Goal: Information Seeking & Learning: Find specific fact

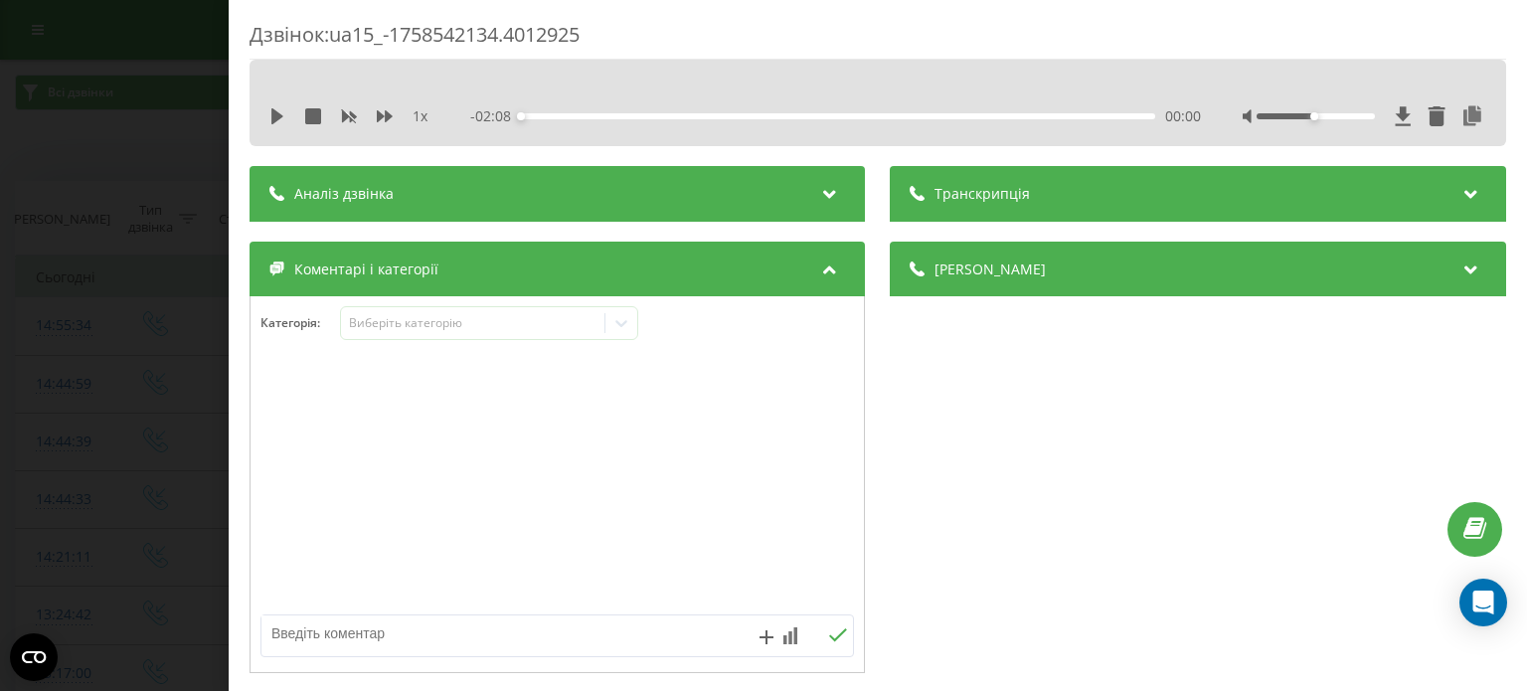
scroll to position [445, 0]
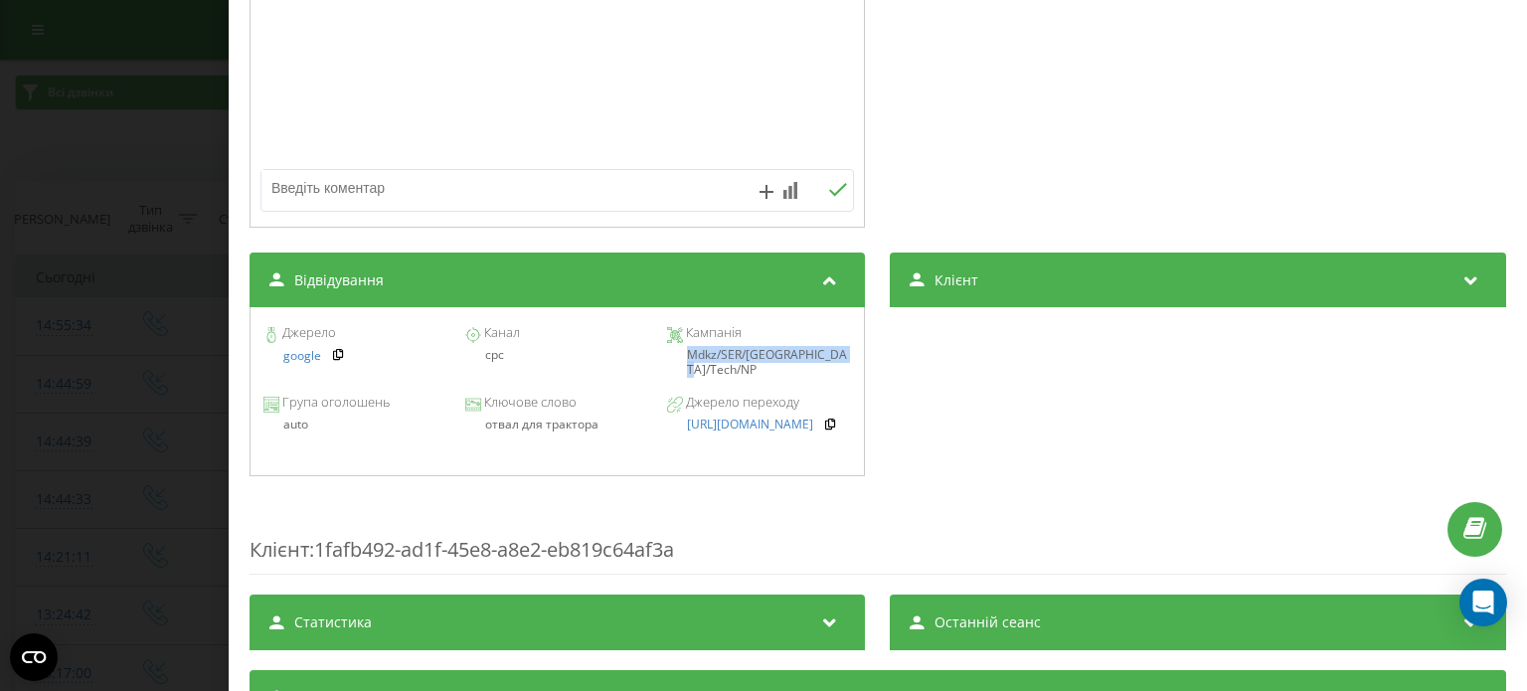
click at [131, 66] on div "Дзвінок : ua15_-1758542134.4012925 1 x - 02:08 00:00 00:00 Транскрипція Для AI-…" at bounding box center [763, 345] width 1527 height 691
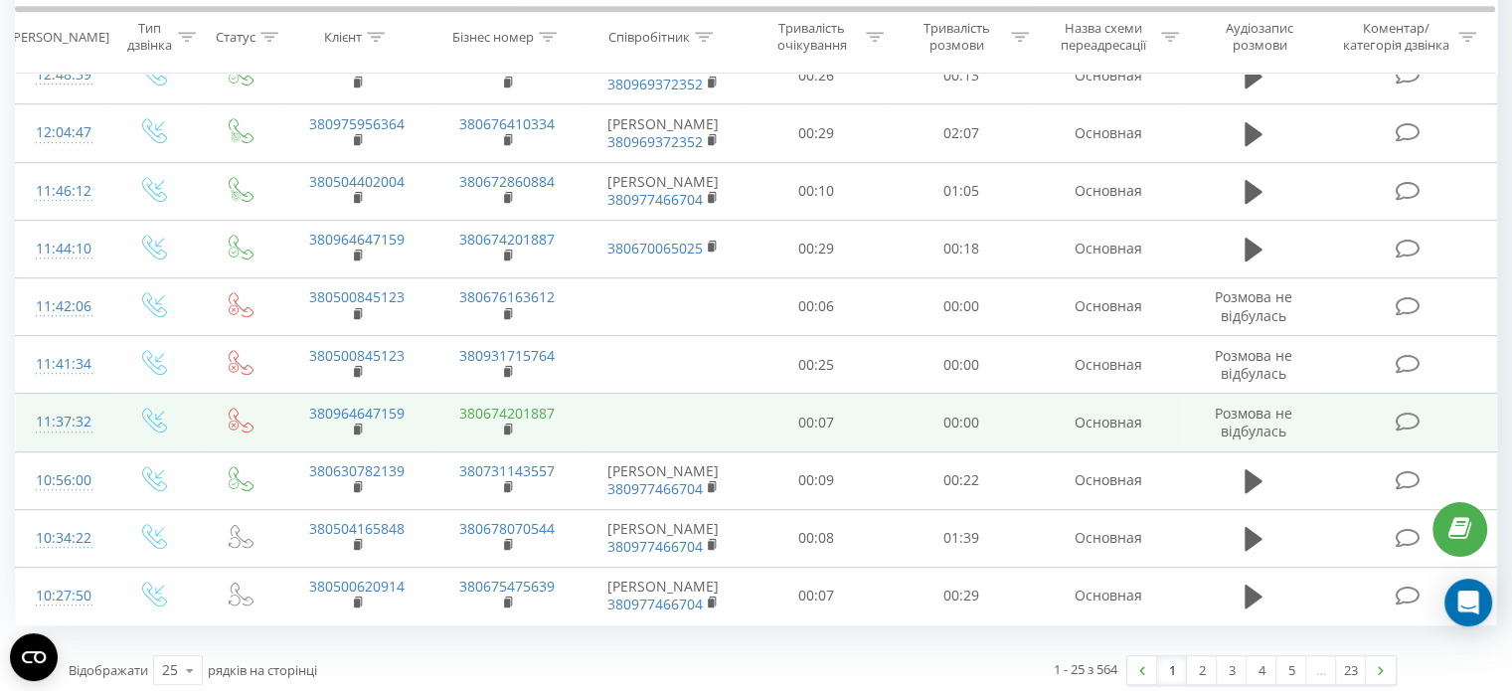
scroll to position [1121, 0]
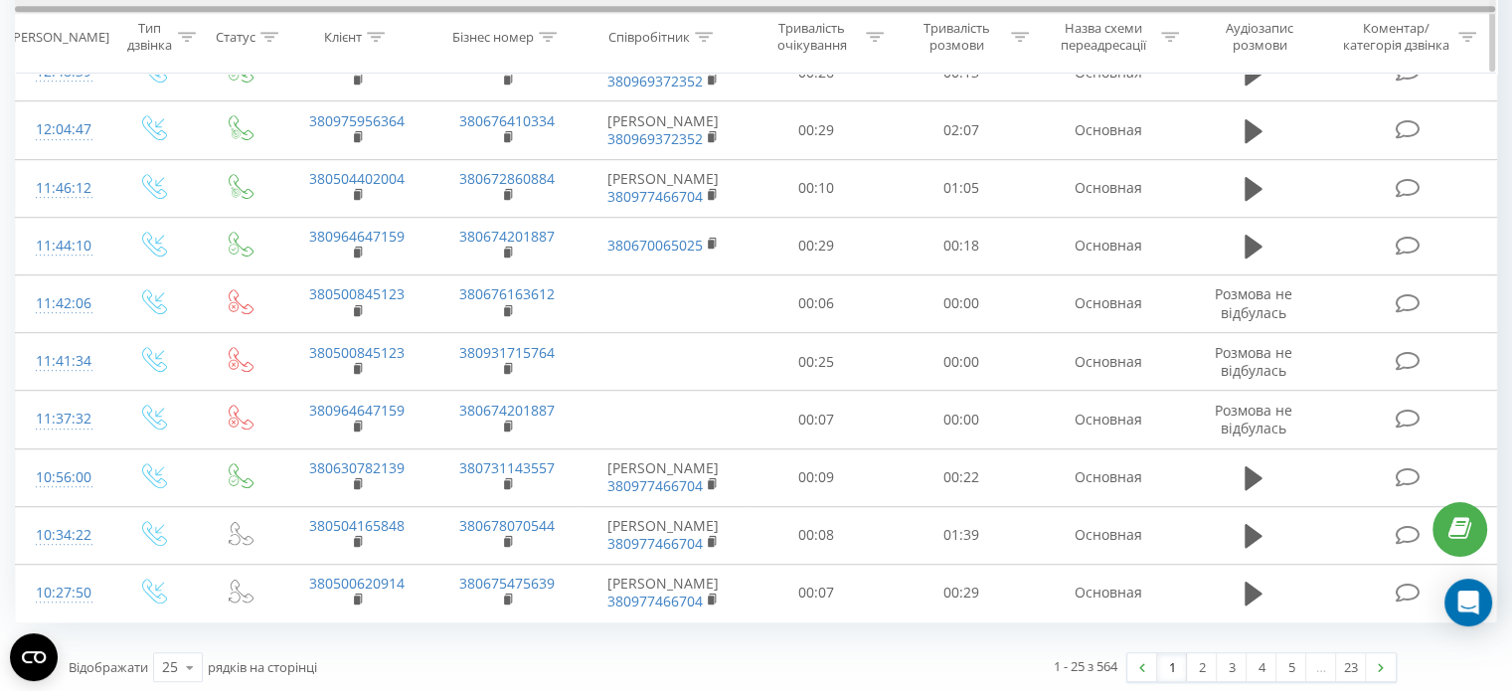
scroll to position [199, 0]
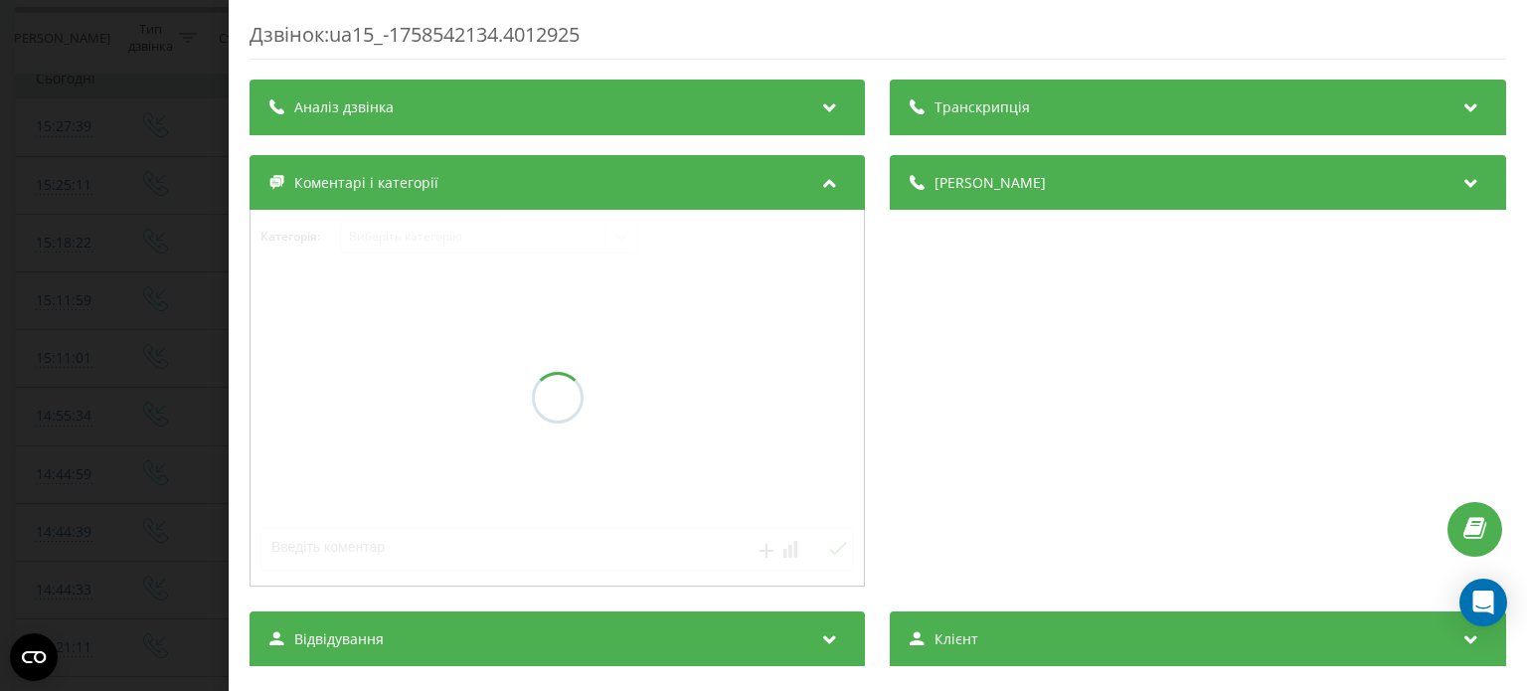
click at [26, 166] on div "Дзвінок : ua15_-1758542134.4012925 Транскрипція Аналіз дзвінка Деталі дзвінка К…" at bounding box center [763, 345] width 1527 height 691
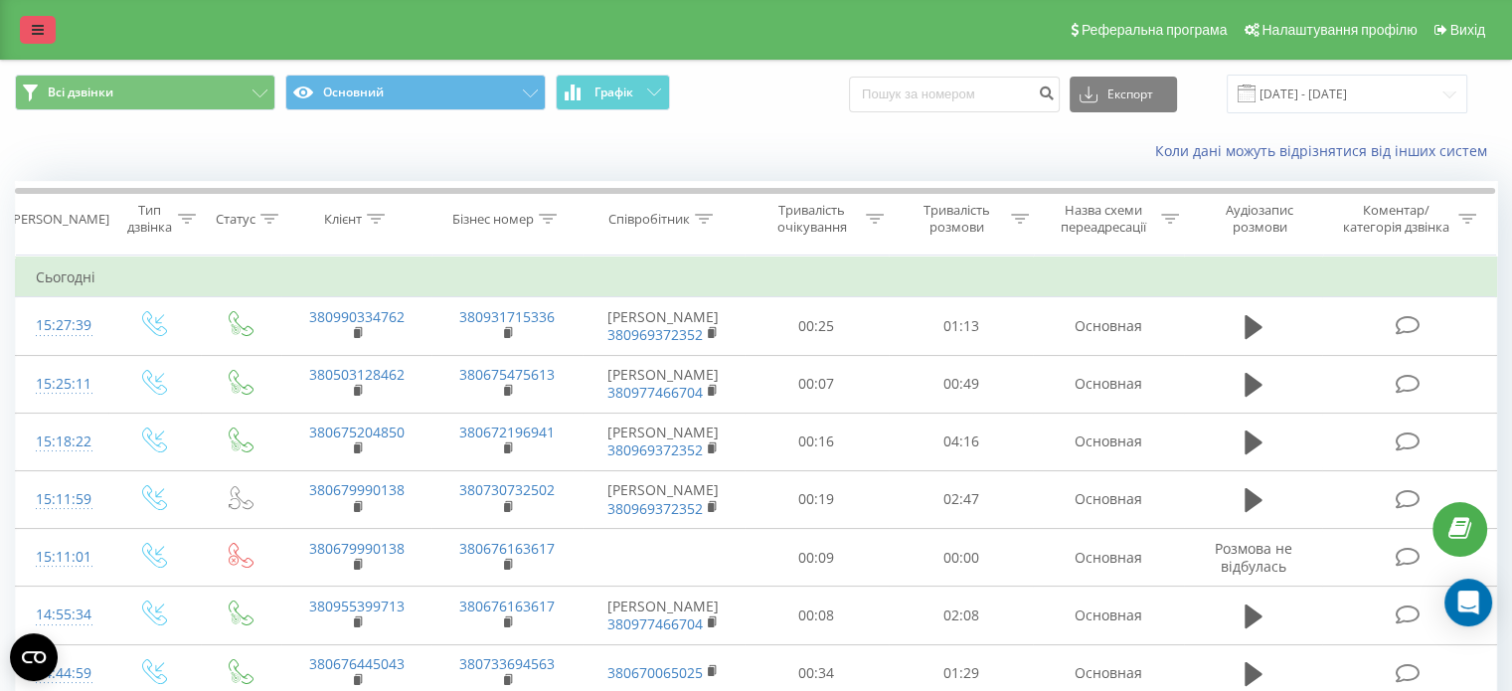
click at [40, 27] on icon at bounding box center [38, 30] width 12 height 14
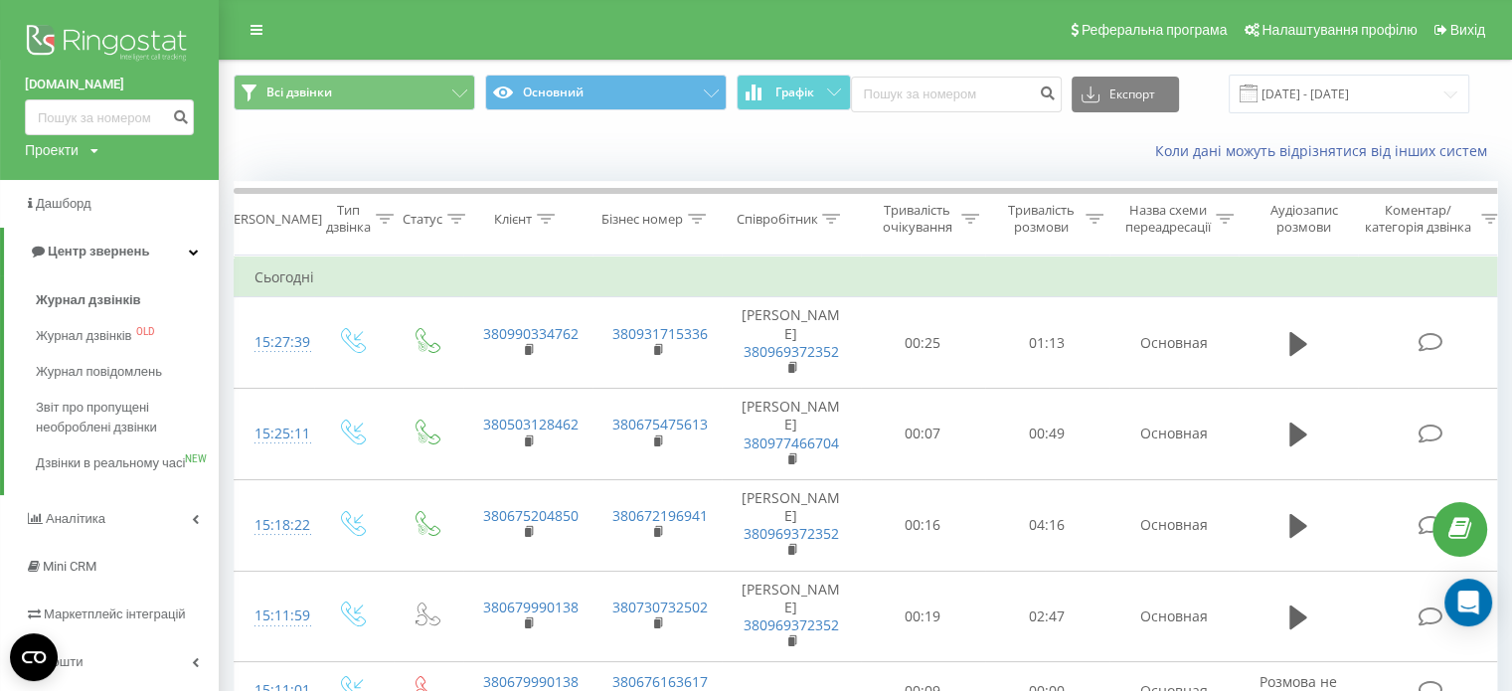
click at [104, 53] on img at bounding box center [109, 45] width 169 height 50
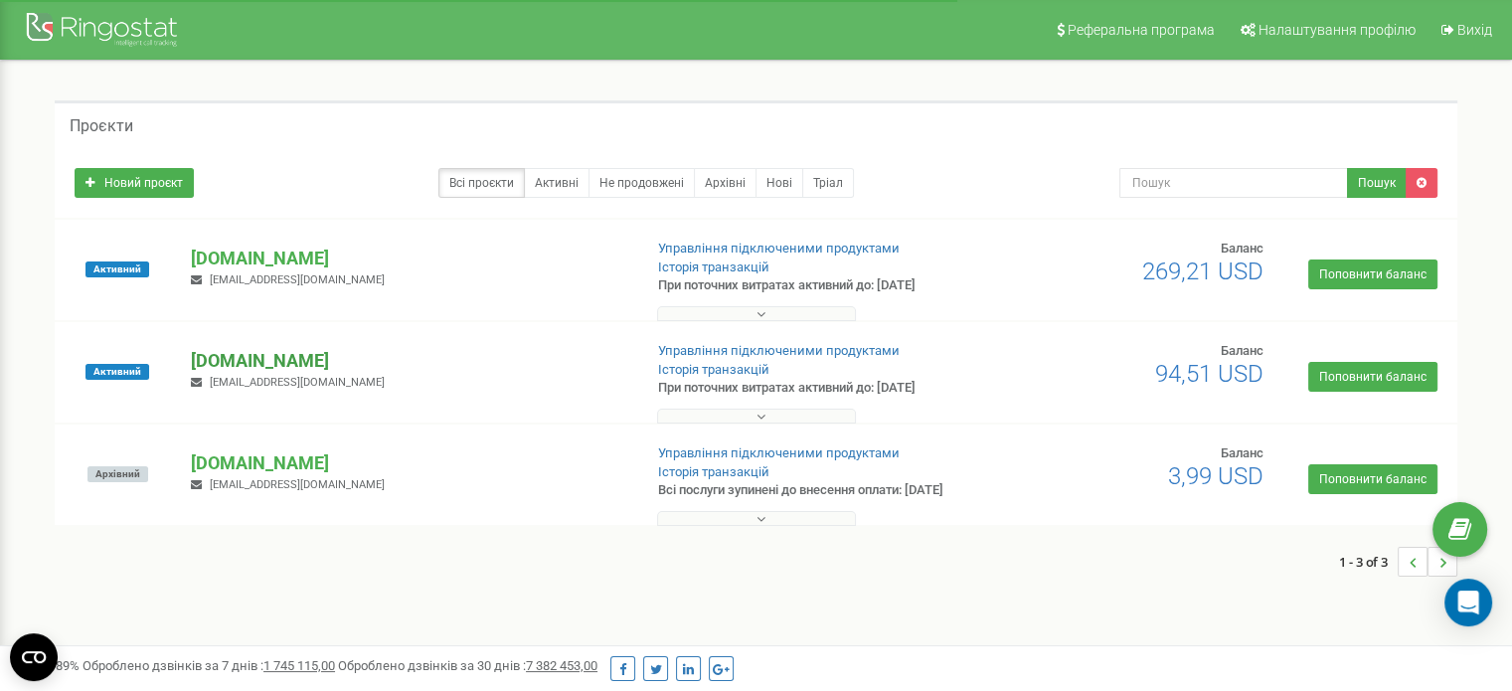
click at [311, 349] on p "[DOMAIN_NAME]" at bounding box center [408, 361] width 434 height 26
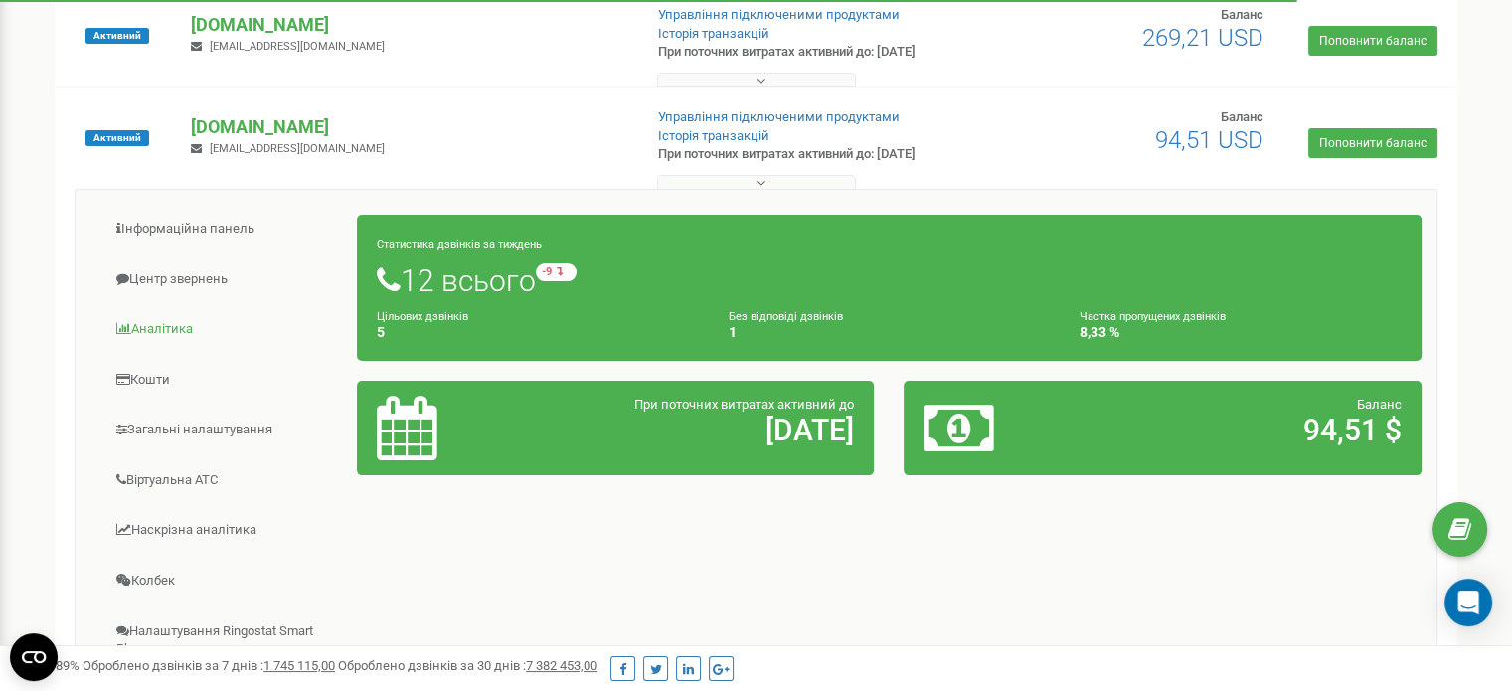
scroll to position [199, 0]
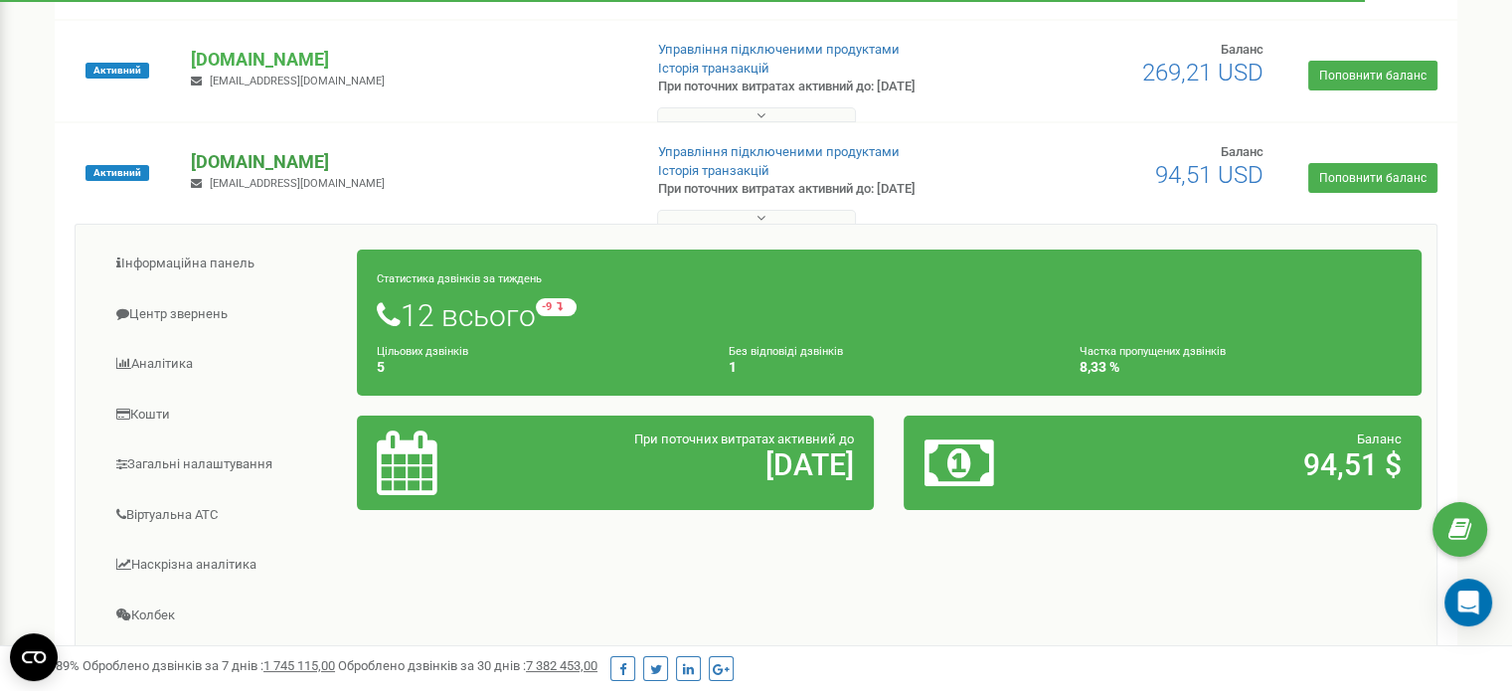
click at [287, 159] on p "[DOMAIN_NAME]" at bounding box center [408, 162] width 434 height 26
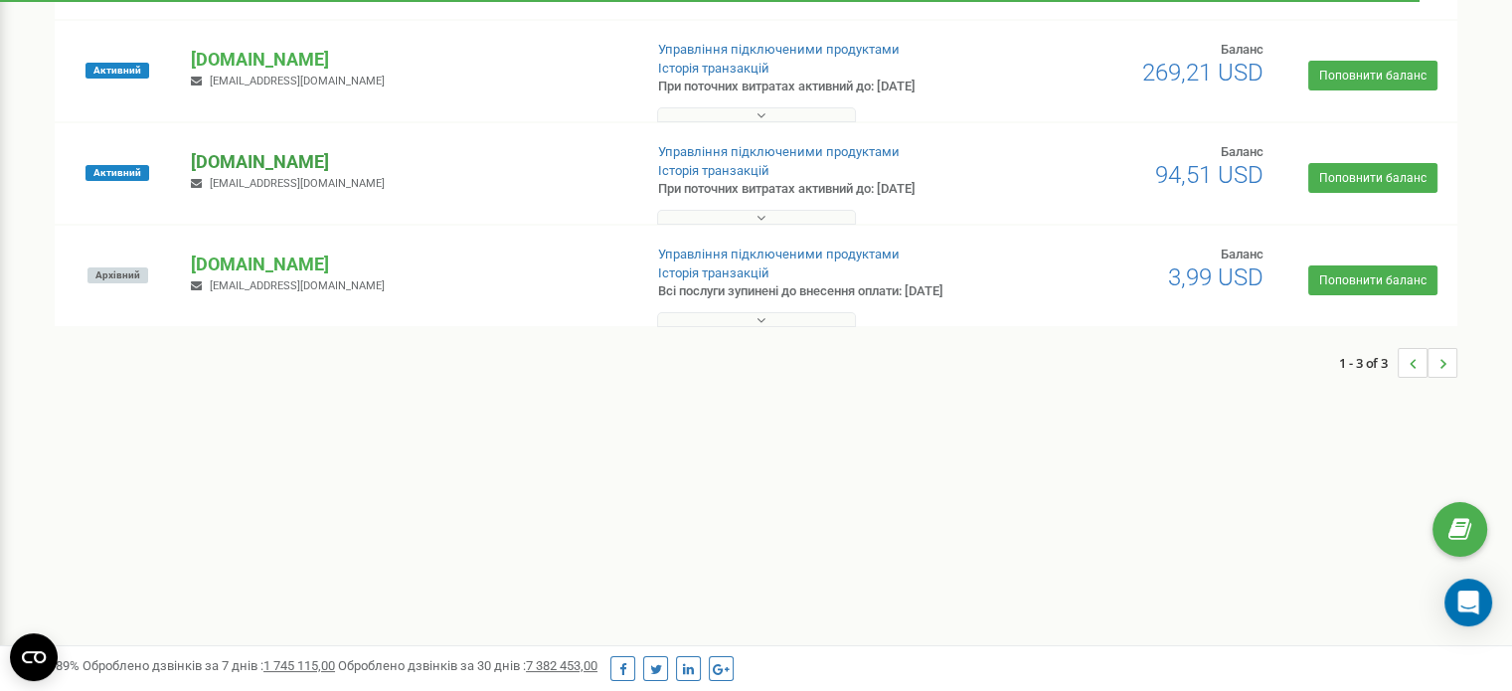
click at [287, 159] on p "[DOMAIN_NAME]" at bounding box center [408, 162] width 434 height 26
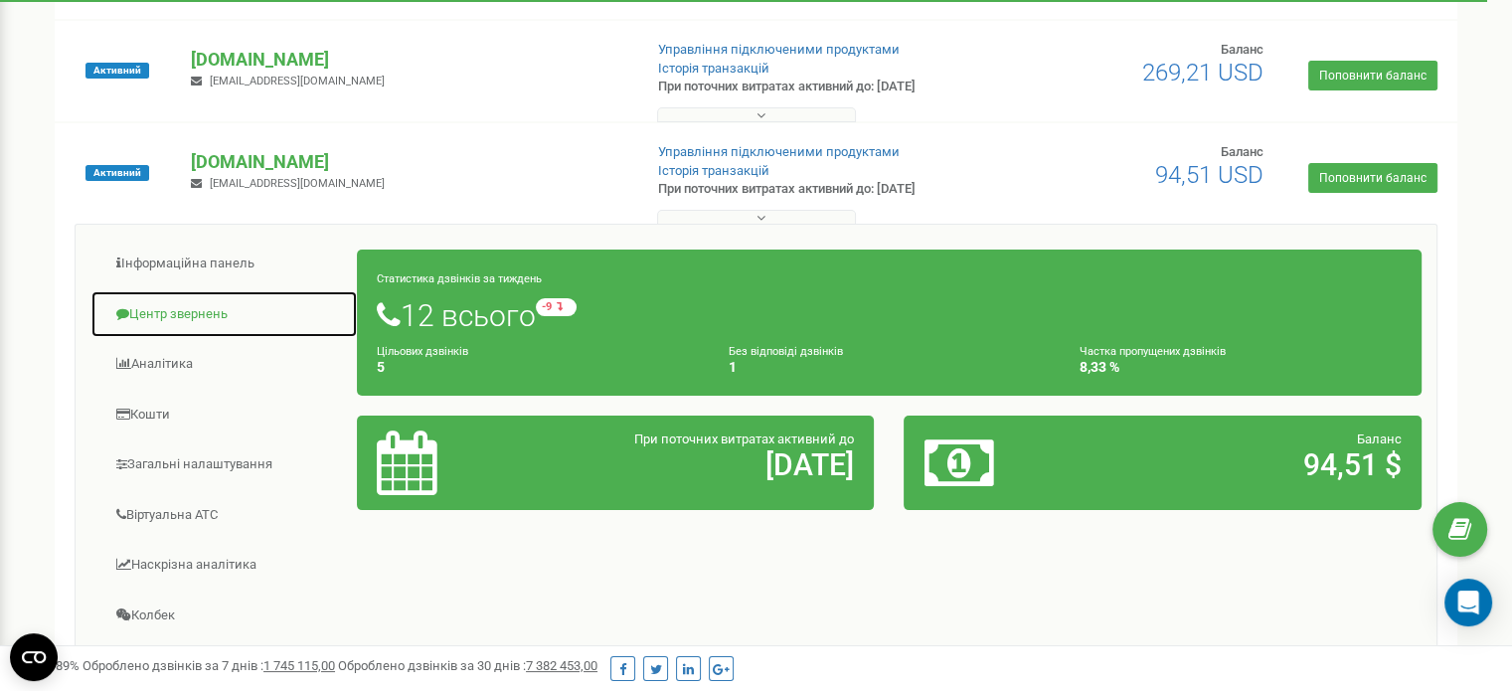
click at [173, 324] on link "Центр звернень" at bounding box center [223, 314] width 267 height 49
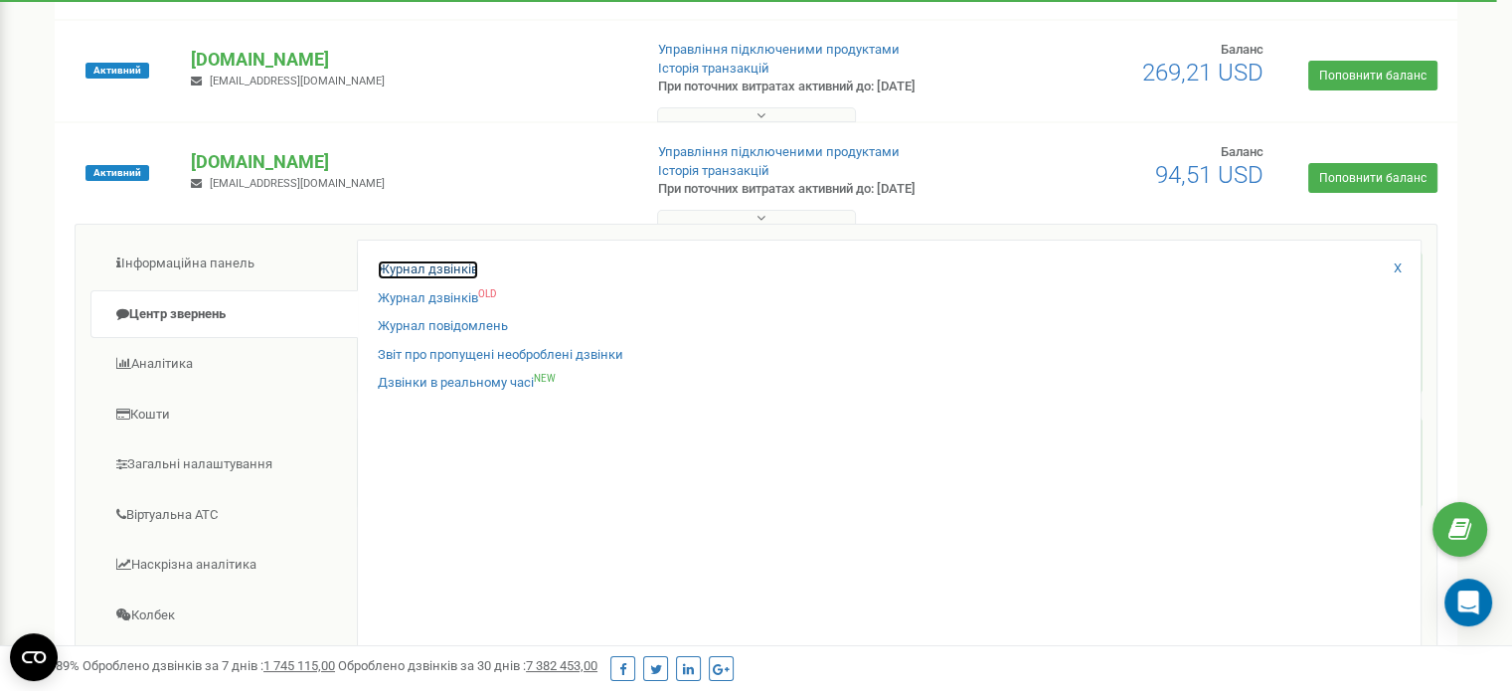
click at [454, 273] on link "Журнал дзвінків" at bounding box center [428, 269] width 100 height 19
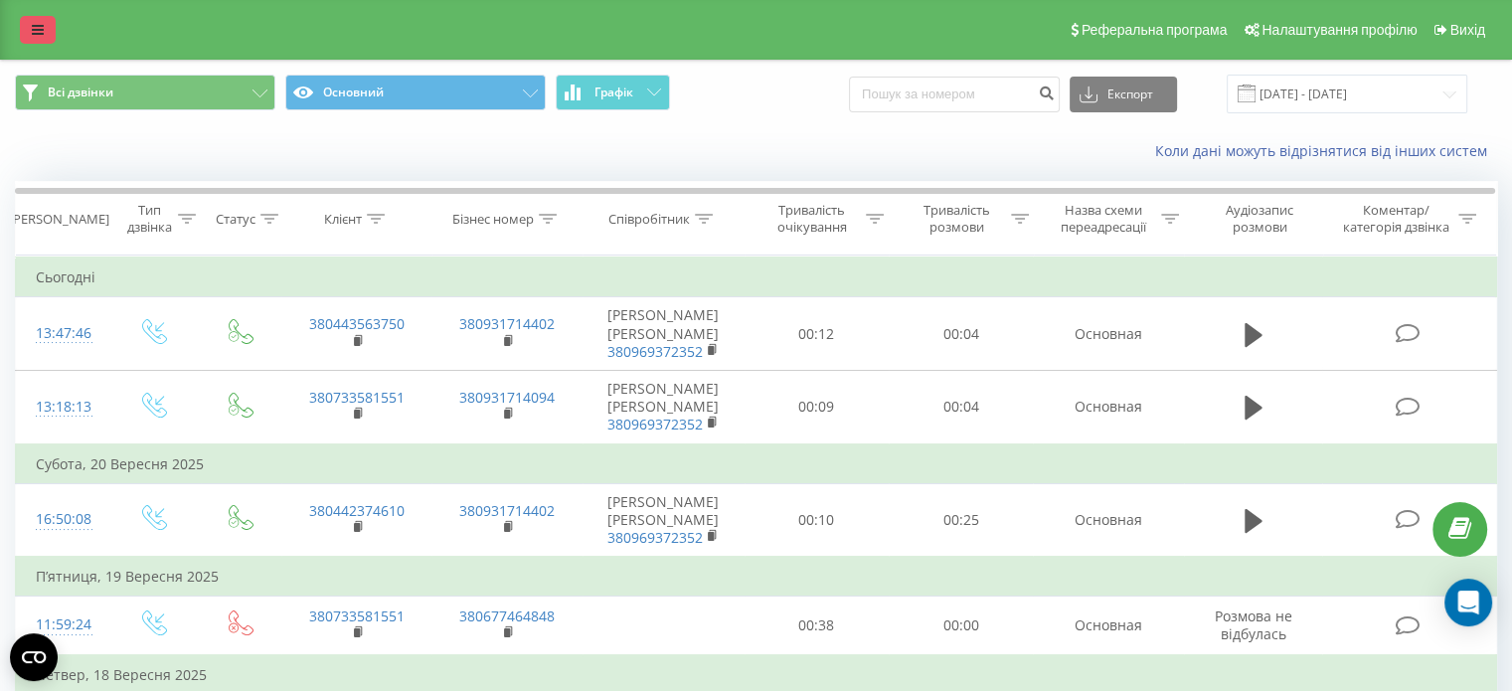
click at [32, 29] on link at bounding box center [38, 30] width 36 height 28
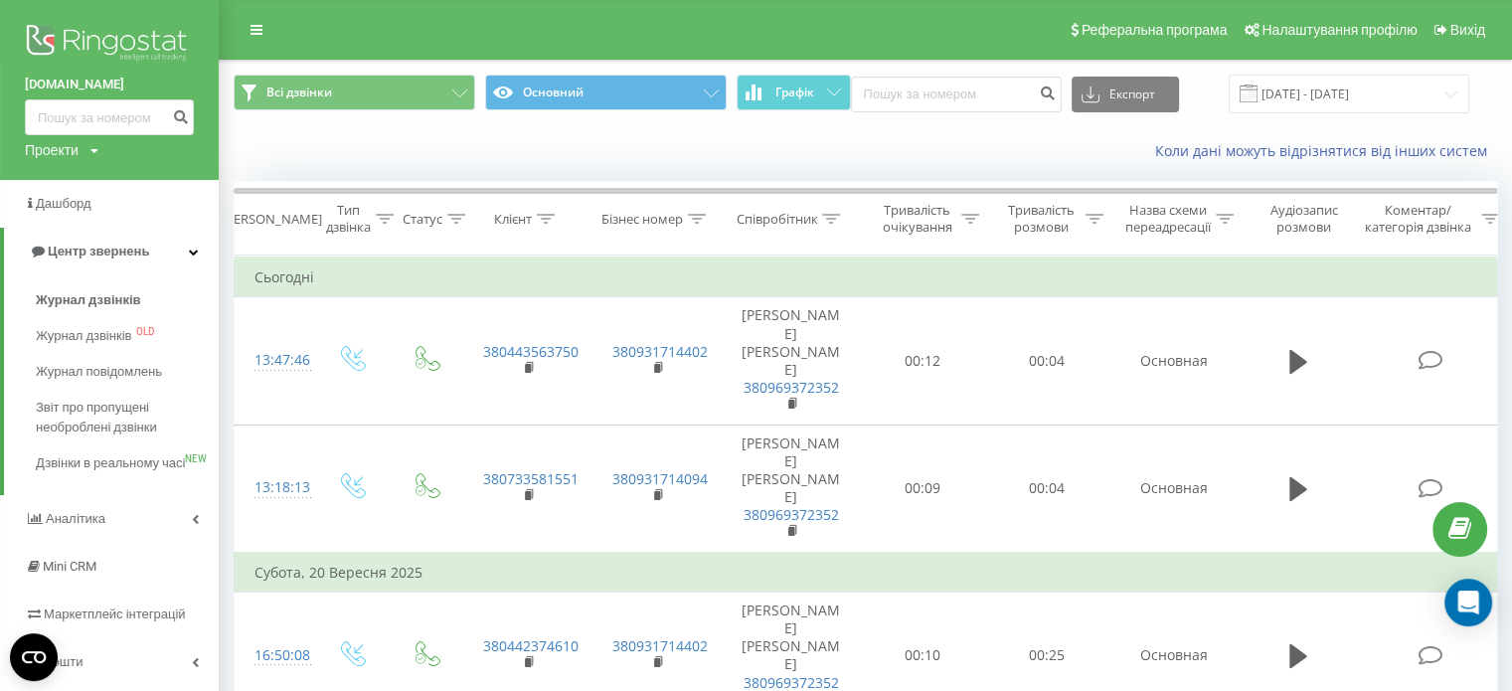
click at [94, 35] on img at bounding box center [109, 45] width 169 height 50
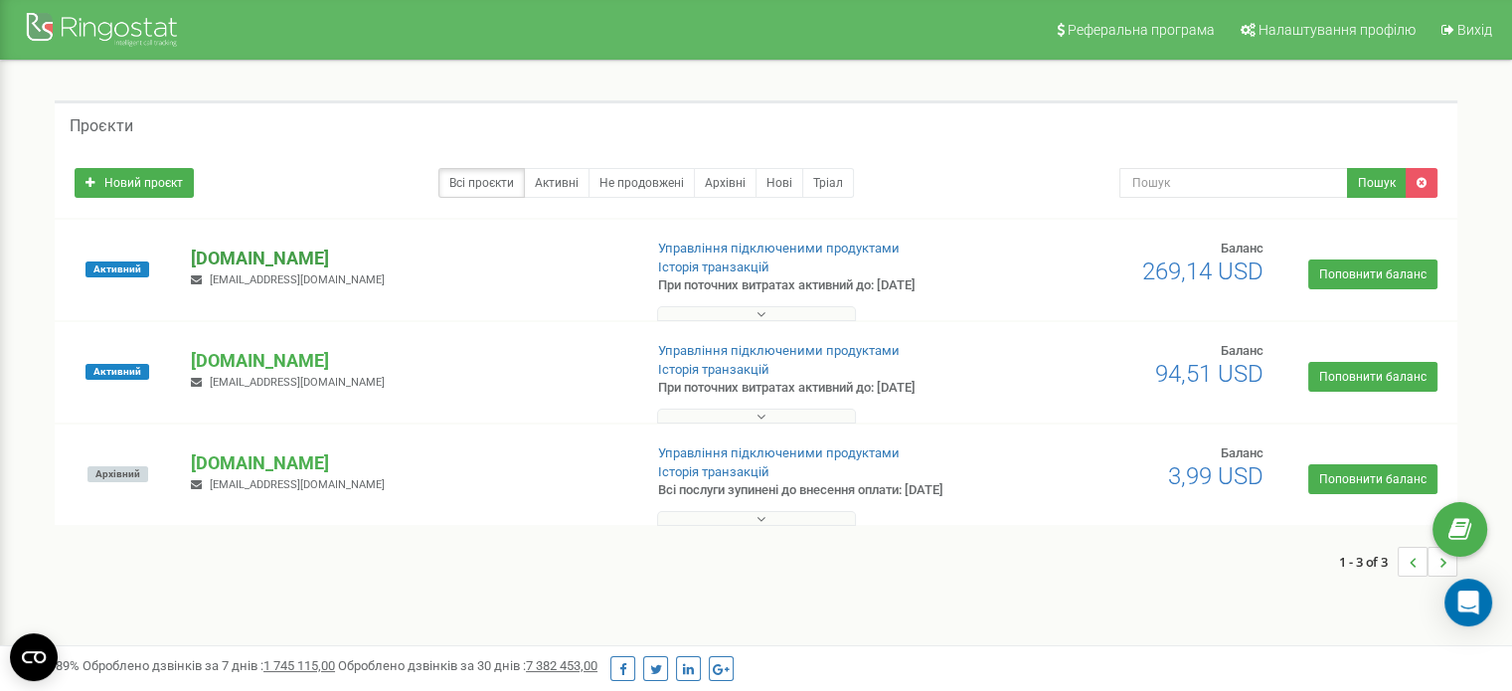
click at [239, 259] on p "[DOMAIN_NAME]" at bounding box center [408, 259] width 434 height 26
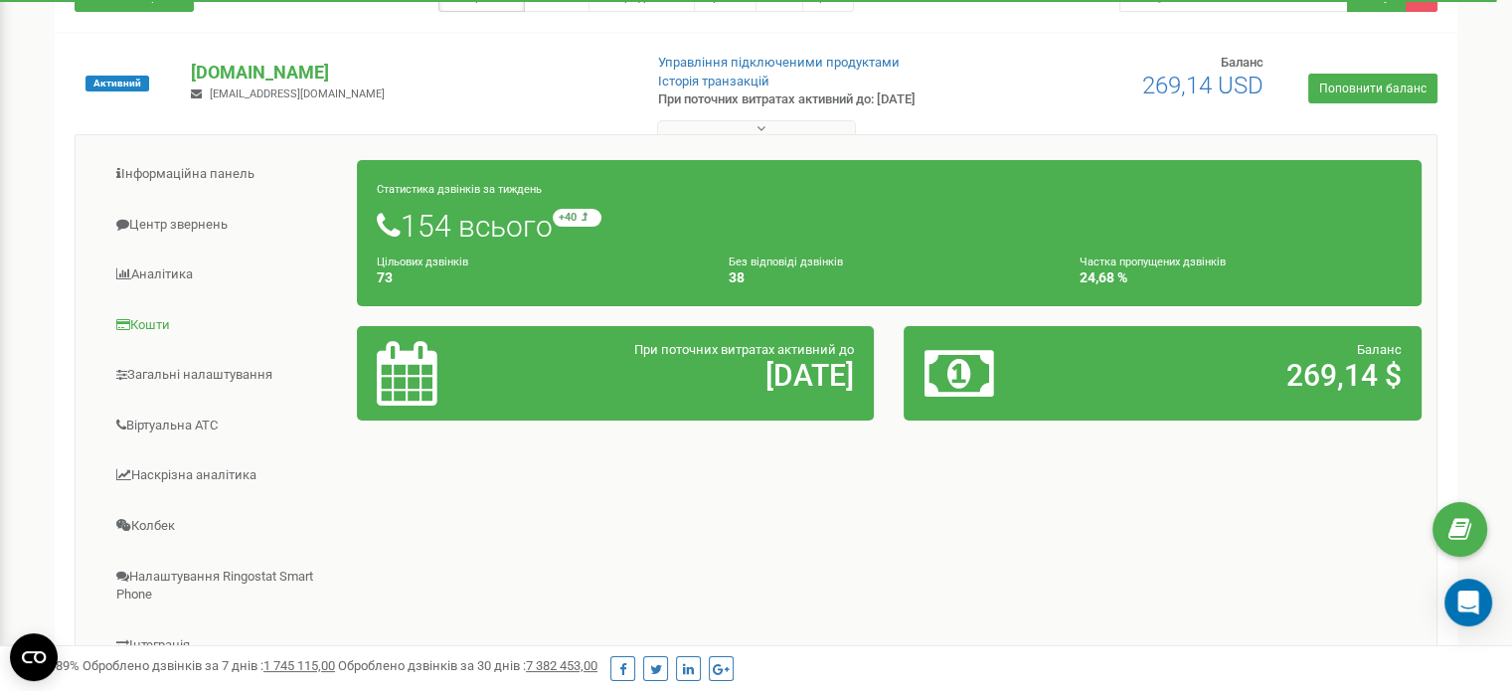
scroll to position [199, 0]
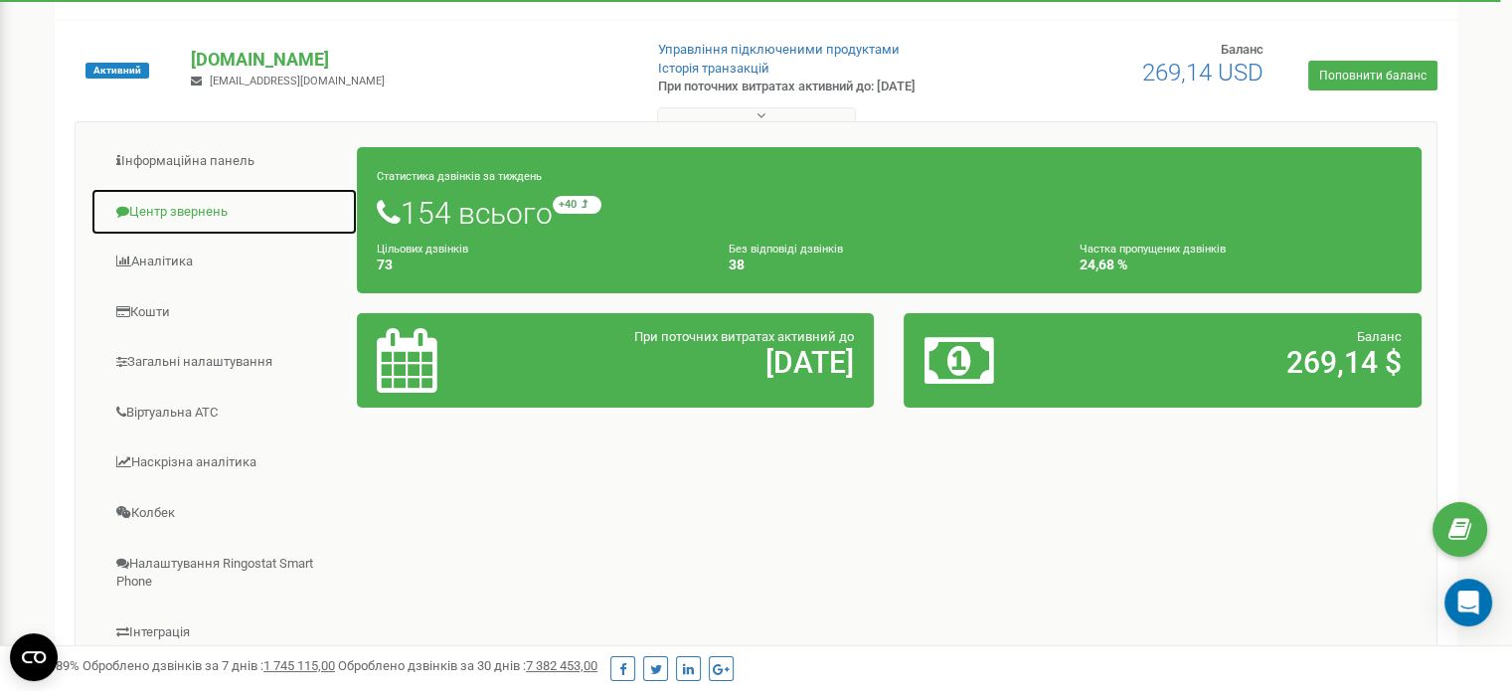
click at [200, 218] on link "Центр звернень" at bounding box center [223, 212] width 267 height 49
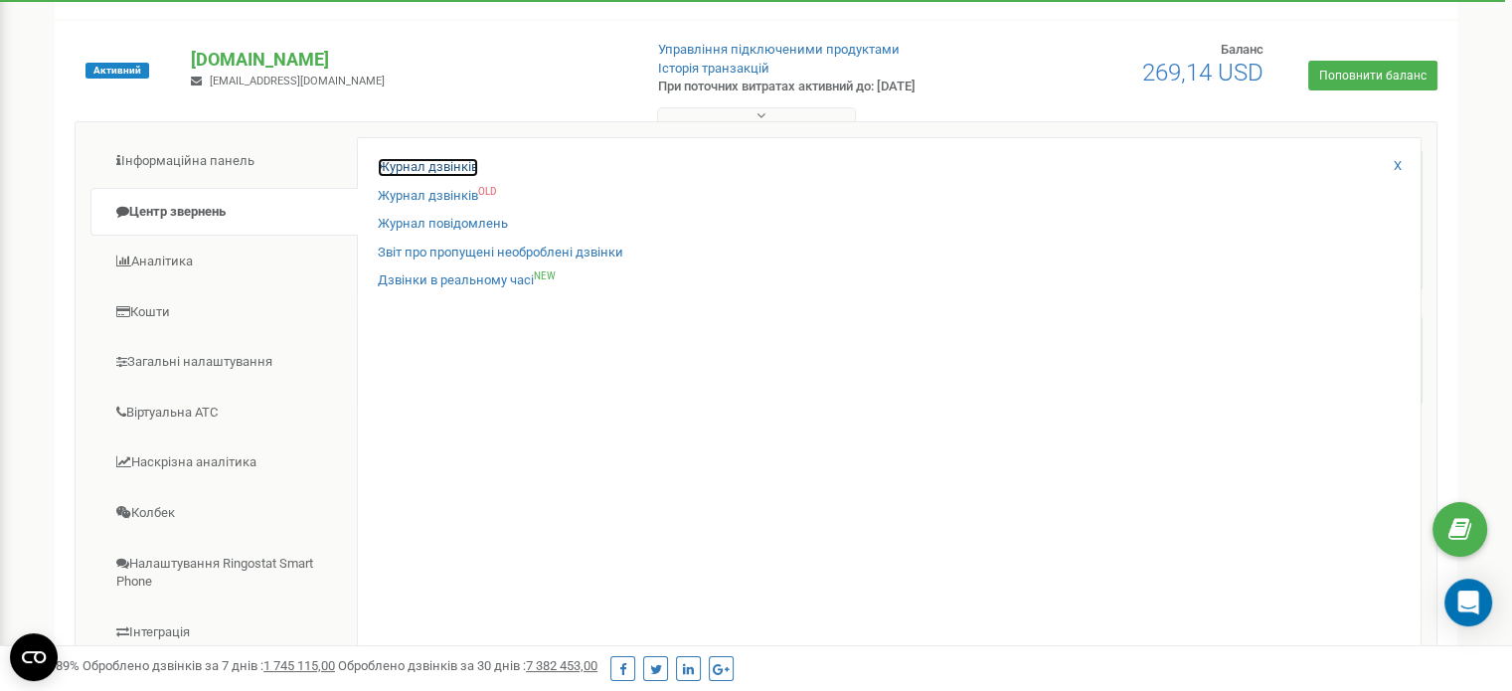
click at [469, 174] on link "Журнал дзвінків" at bounding box center [428, 167] width 100 height 19
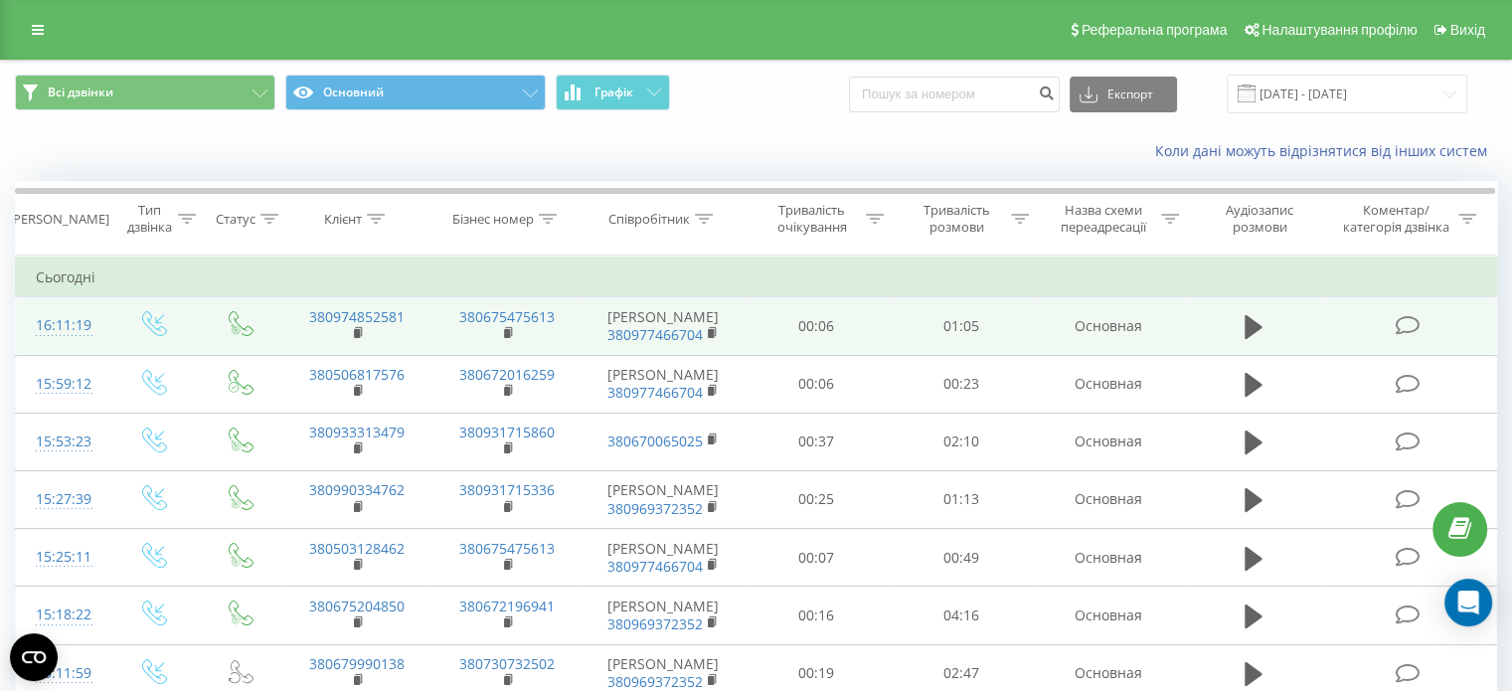
click at [1418, 324] on icon at bounding box center [1407, 325] width 25 height 21
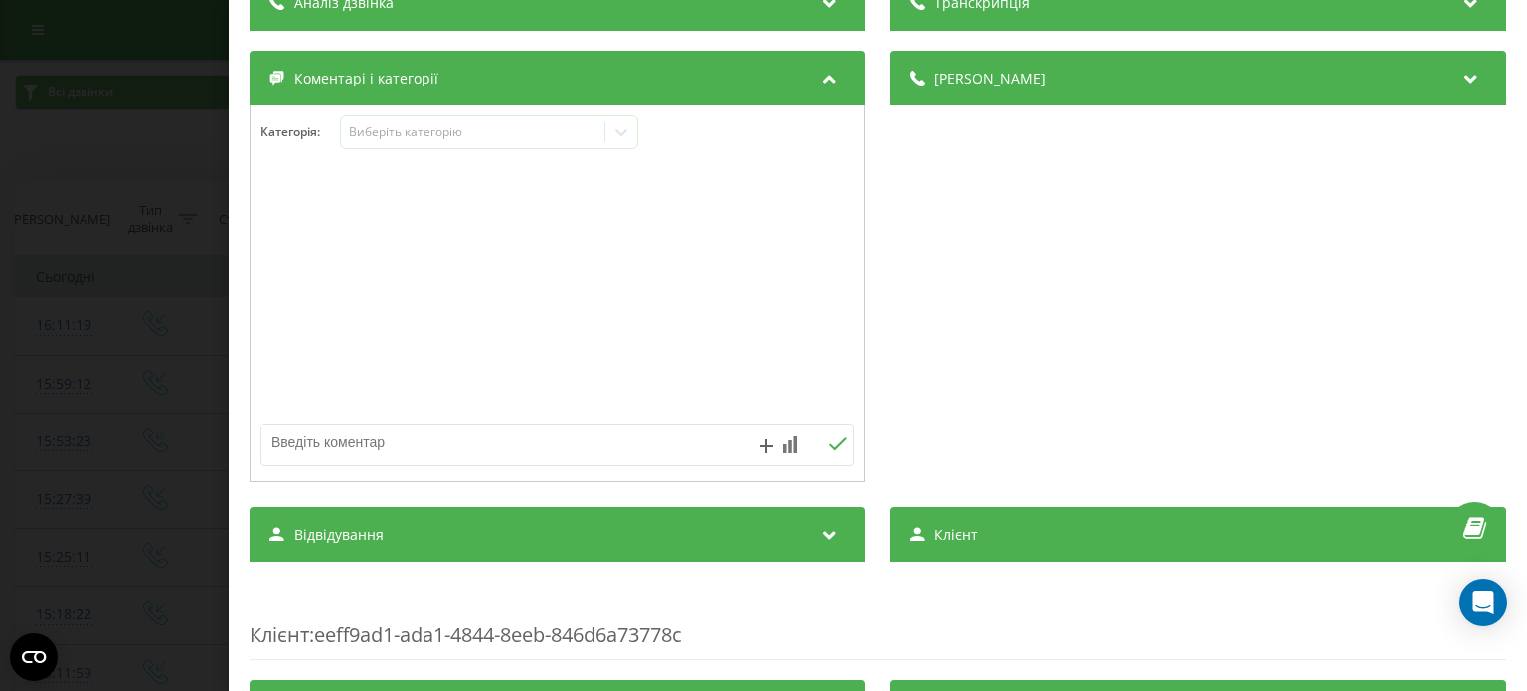
scroll to position [298, 0]
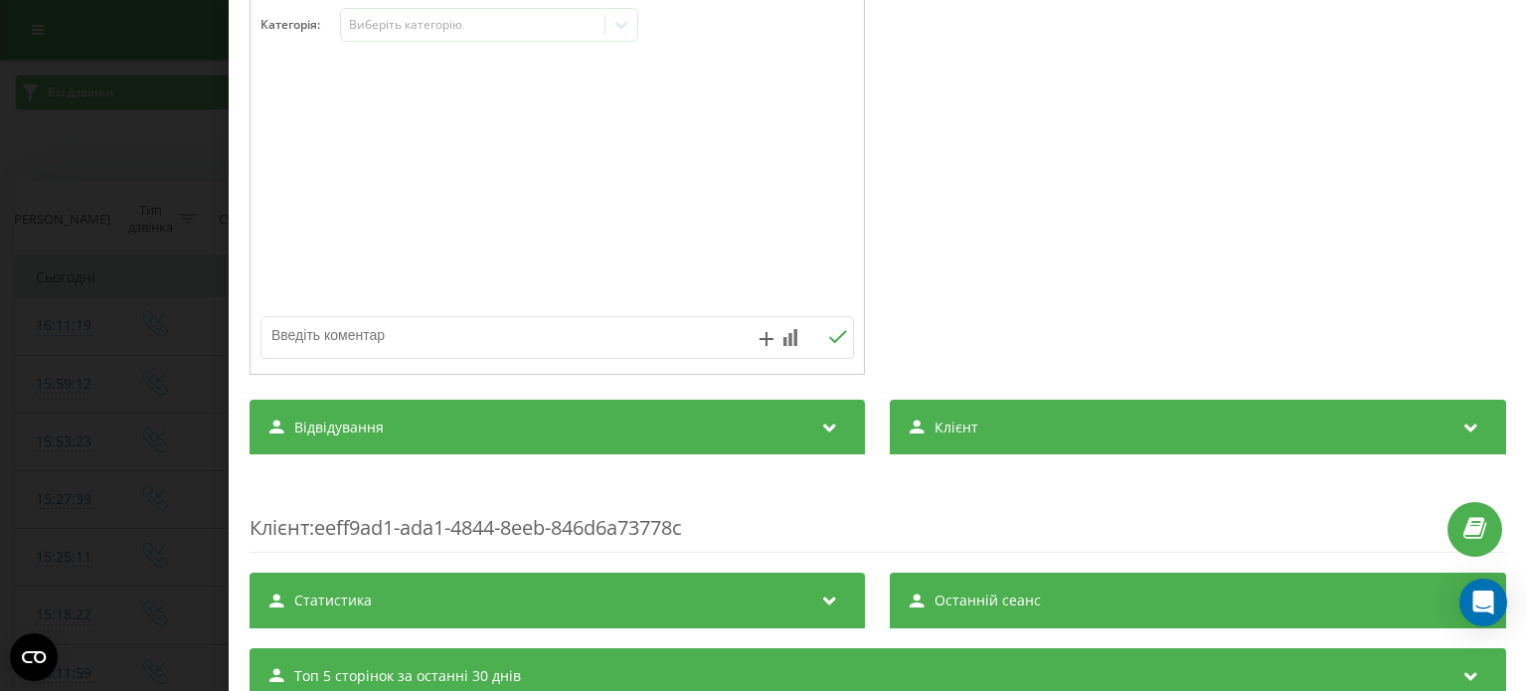
click at [370, 423] on span "Відвідування" at bounding box center [338, 428] width 89 height 20
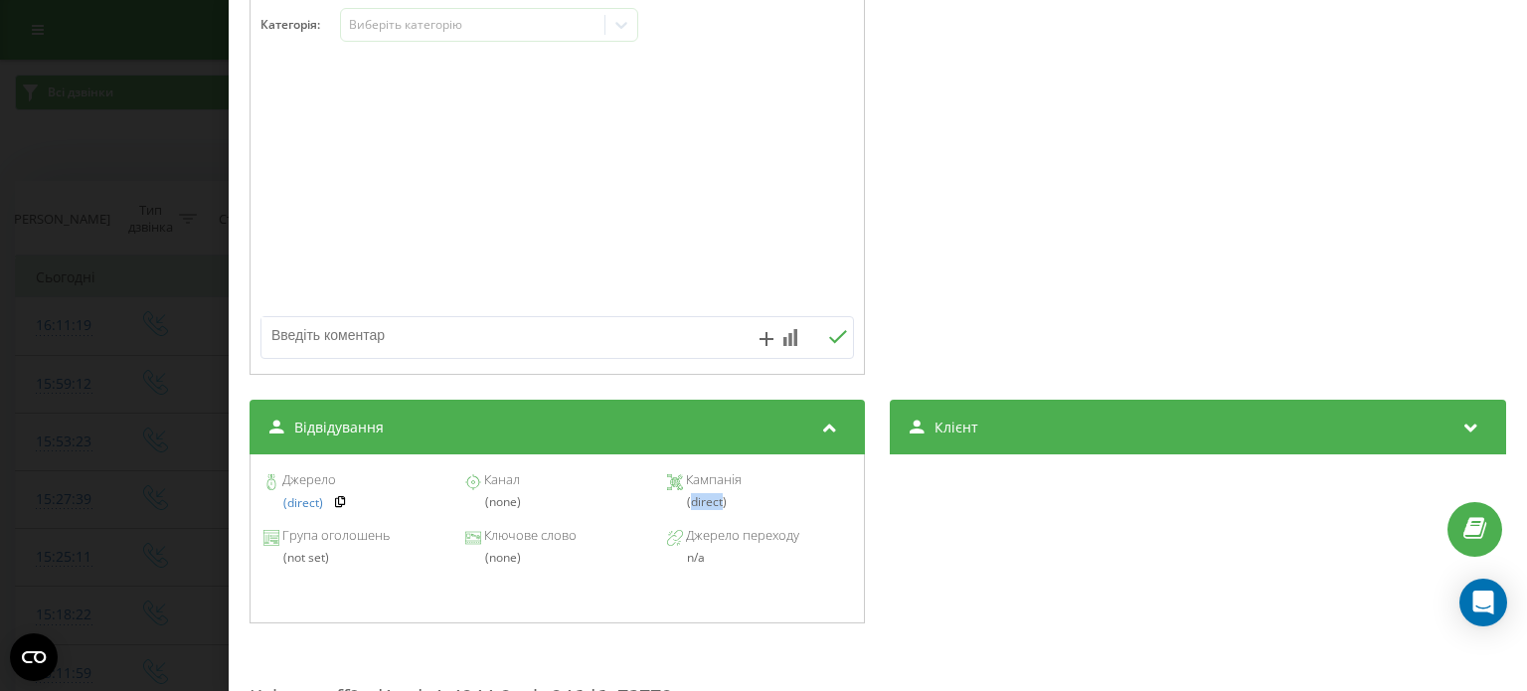
drag, startPoint x: 684, startPoint y: 507, endPoint x: 719, endPoint y: 506, distance: 34.8
click at [719, 506] on div "(direct)" at bounding box center [759, 502] width 184 height 14
copy div "direct"
